Goal: Task Accomplishment & Management: Manage account settings

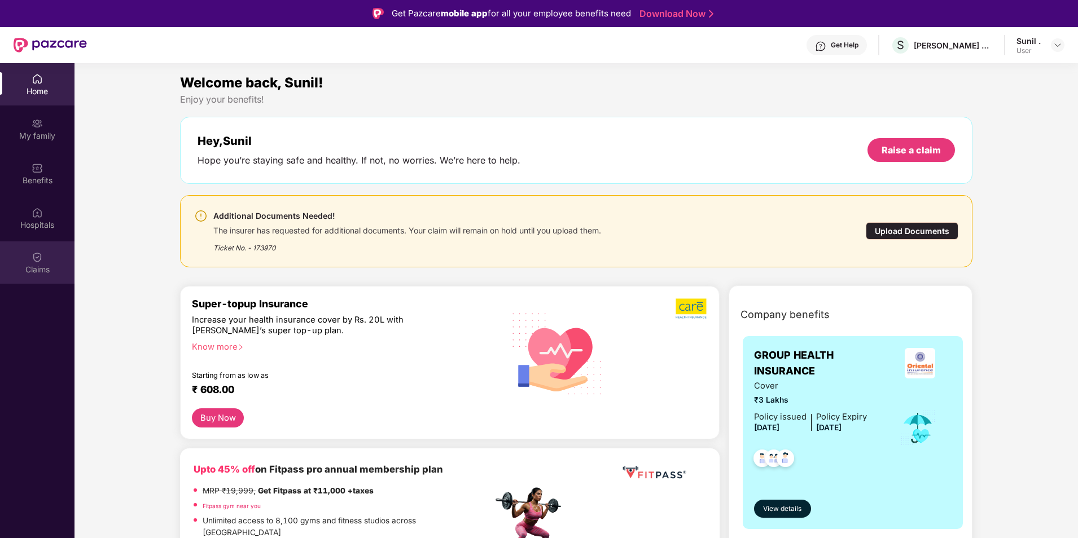
click at [48, 267] on div "Claims" at bounding box center [37, 269] width 74 height 11
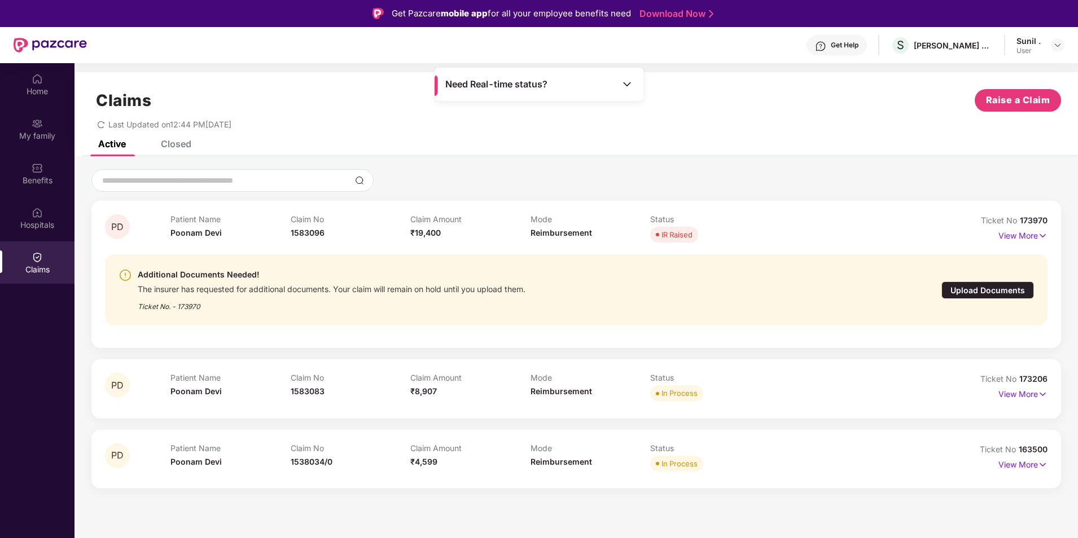
click at [180, 143] on div "Closed" at bounding box center [176, 143] width 30 height 11
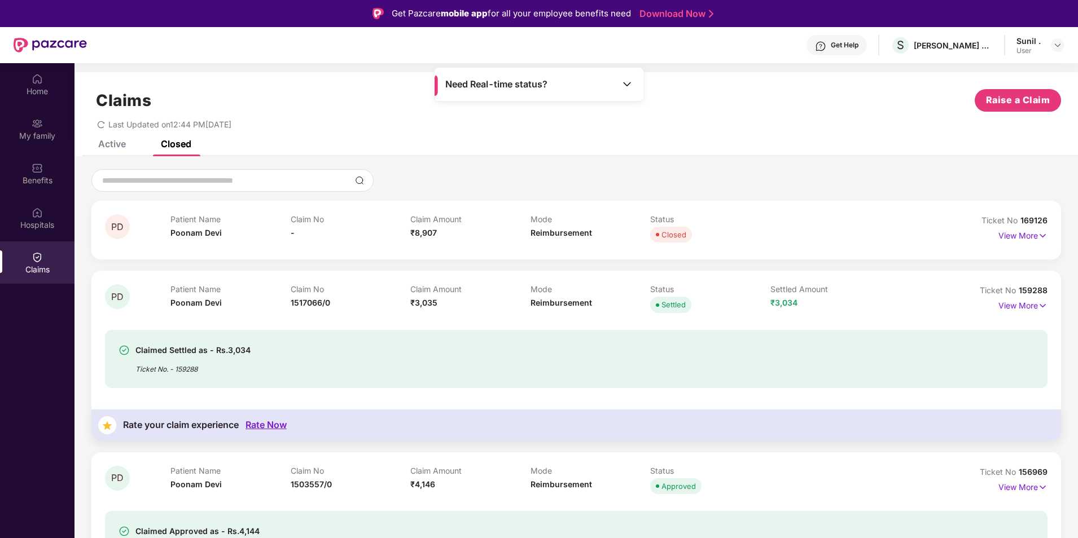
click at [93, 147] on div "Active" at bounding box center [103, 143] width 45 height 11
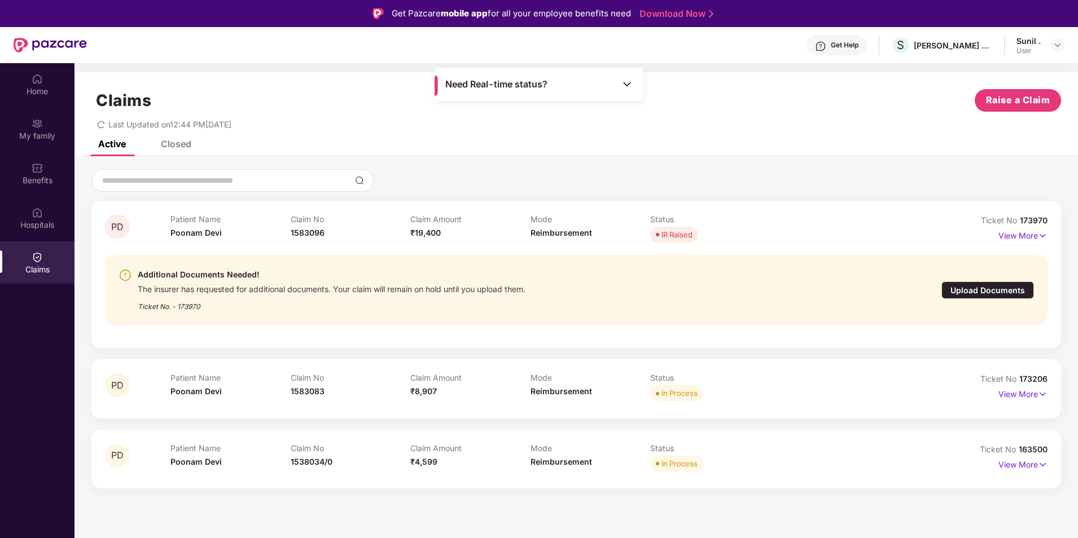
click at [989, 291] on div "Upload Documents" at bounding box center [987, 290] width 93 height 17
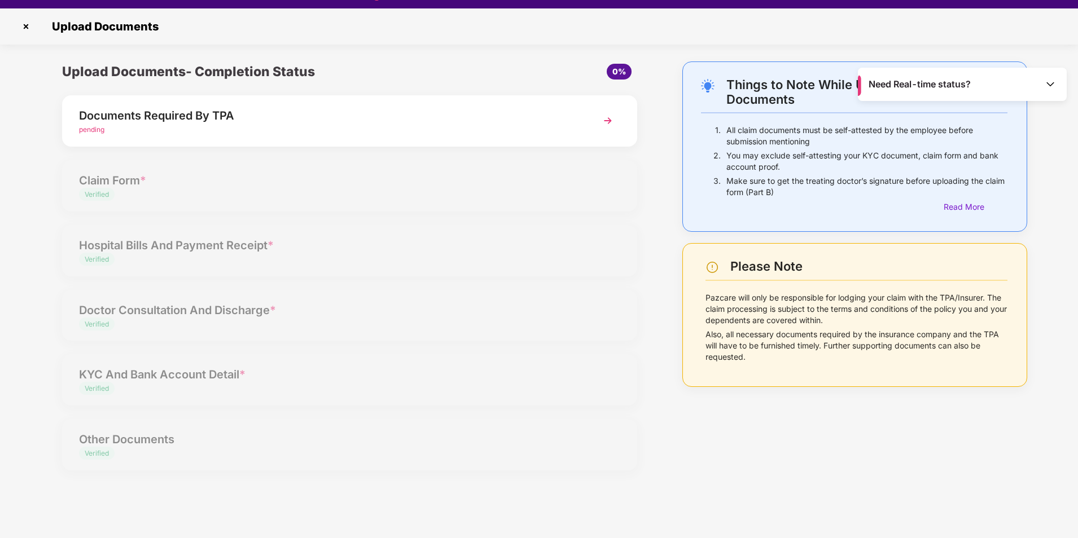
scroll to position [27, 0]
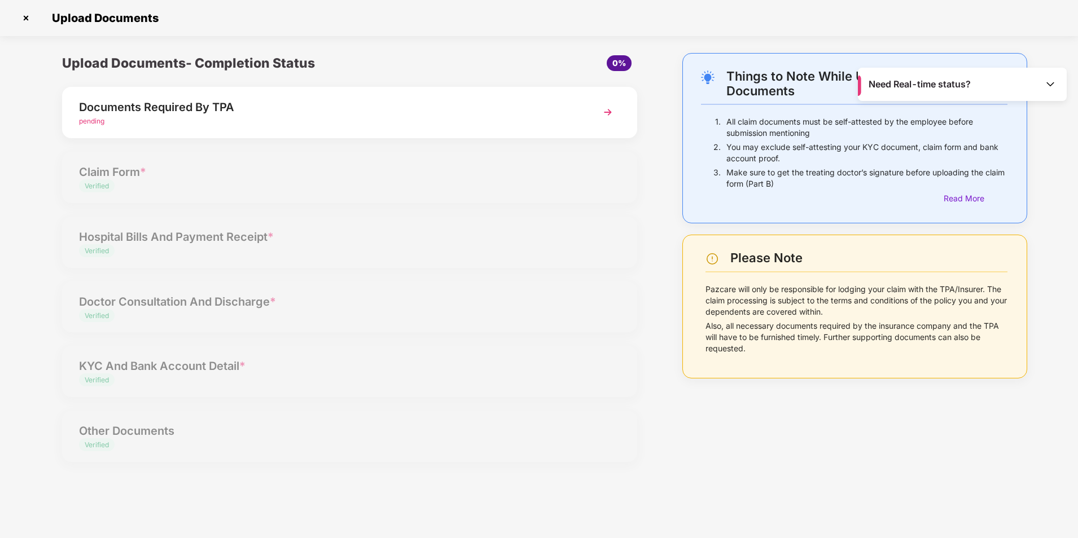
click at [607, 116] on img at bounding box center [608, 112] width 20 height 20
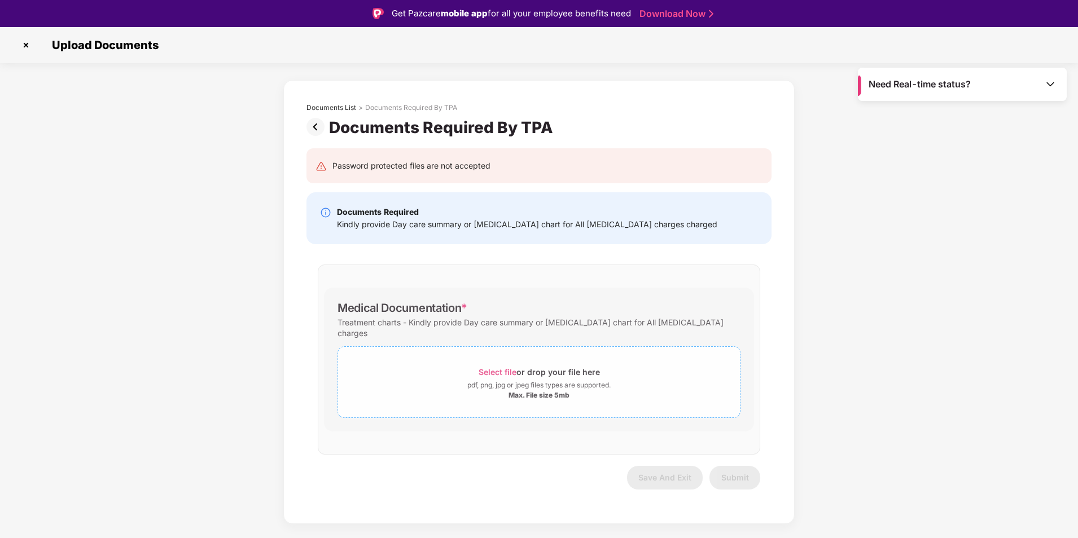
click at [497, 367] on span "Select file" at bounding box center [498, 372] width 38 height 10
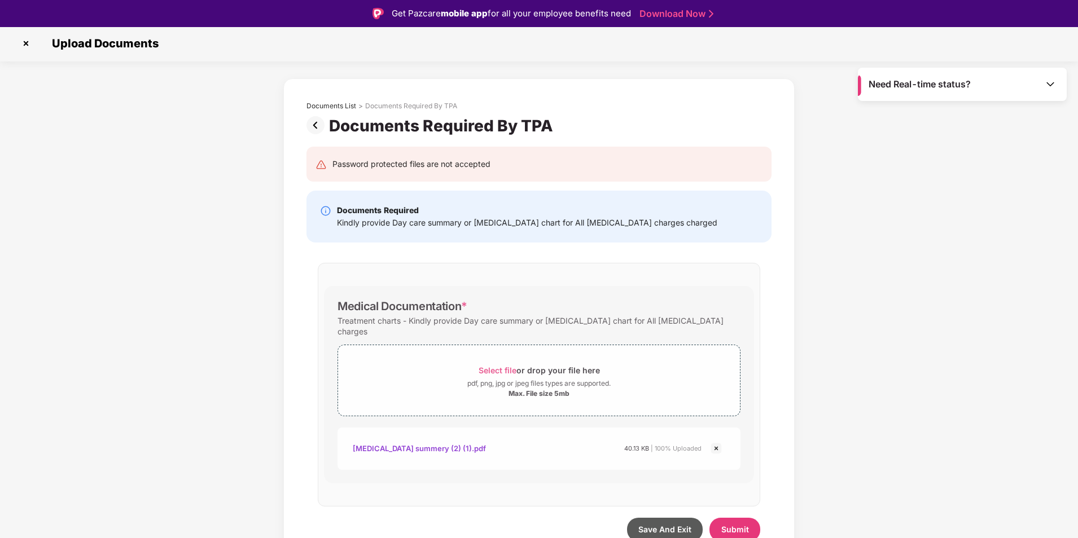
scroll to position [27, 0]
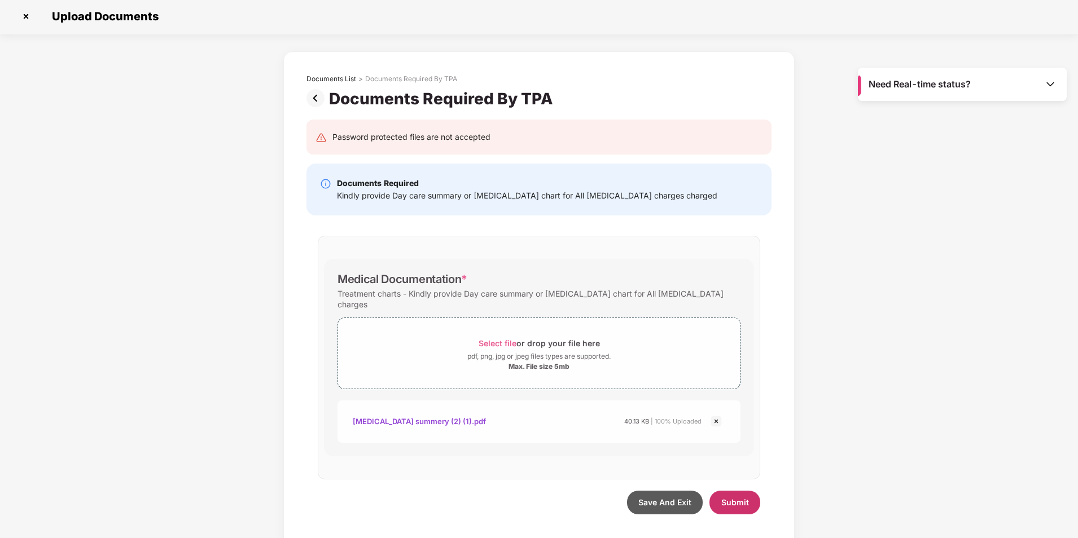
click at [738, 498] on span "Submit" at bounding box center [735, 503] width 28 height 10
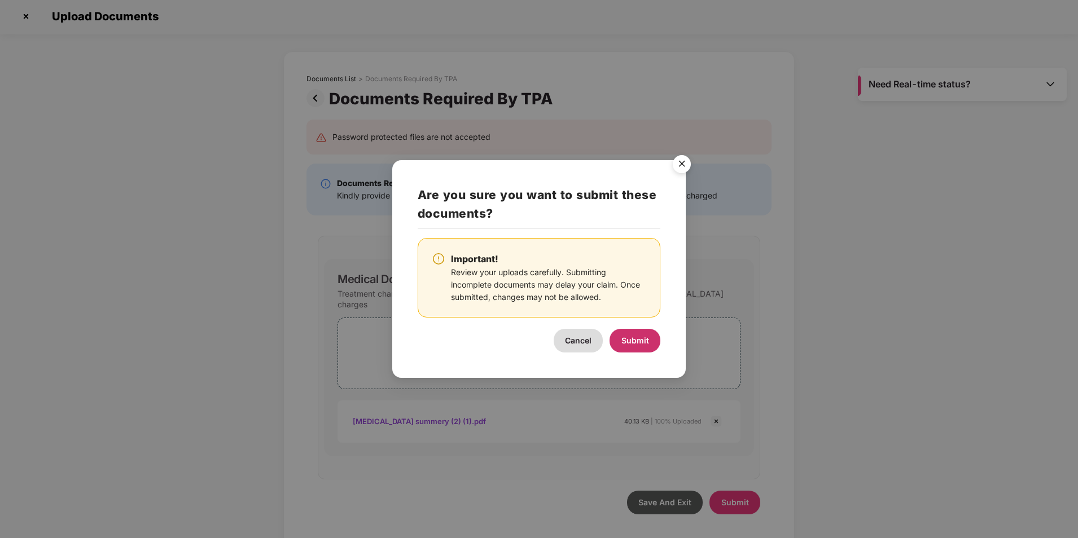
click at [639, 340] on span "Submit" at bounding box center [635, 341] width 28 height 10
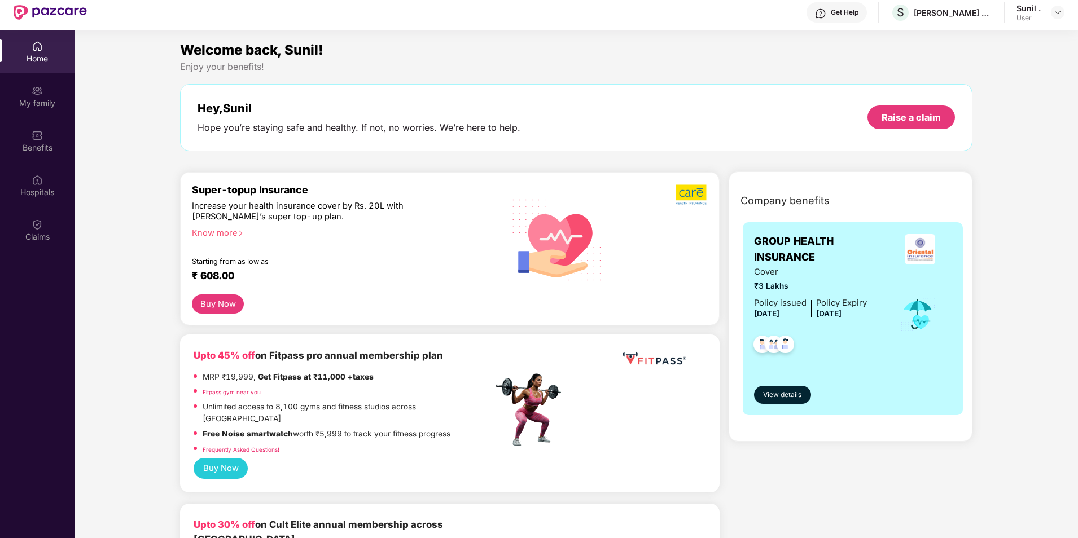
scroll to position [63, 0]
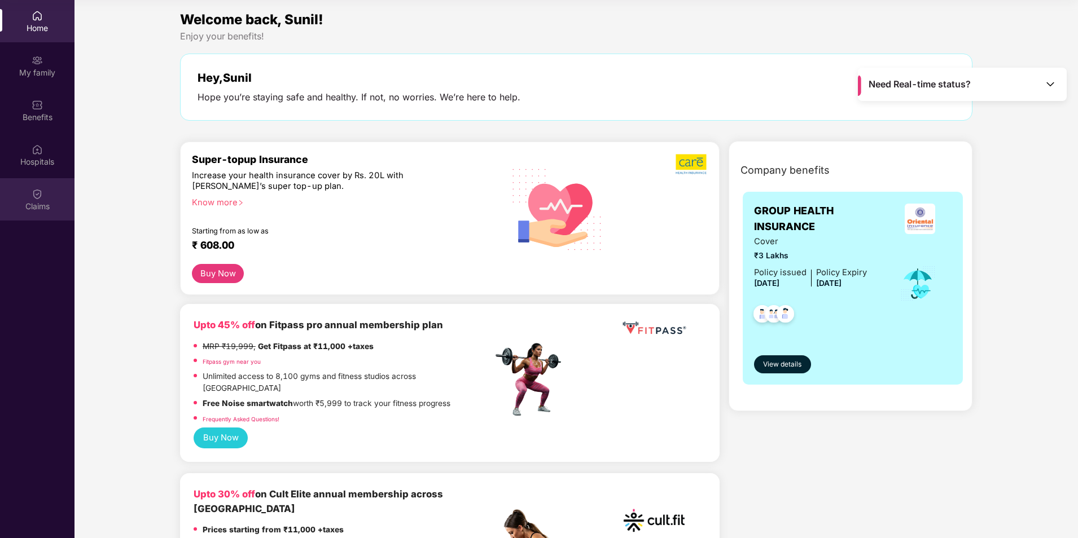
click at [39, 202] on div "Claims" at bounding box center [37, 206] width 74 height 11
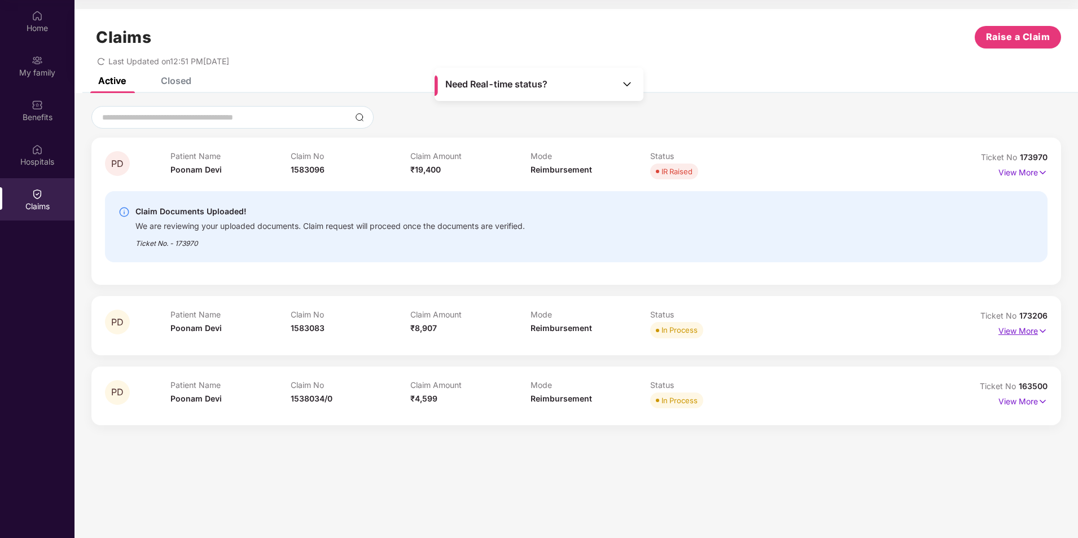
click at [1020, 328] on p "View More" at bounding box center [1022, 329] width 49 height 15
